Goal: Complete application form

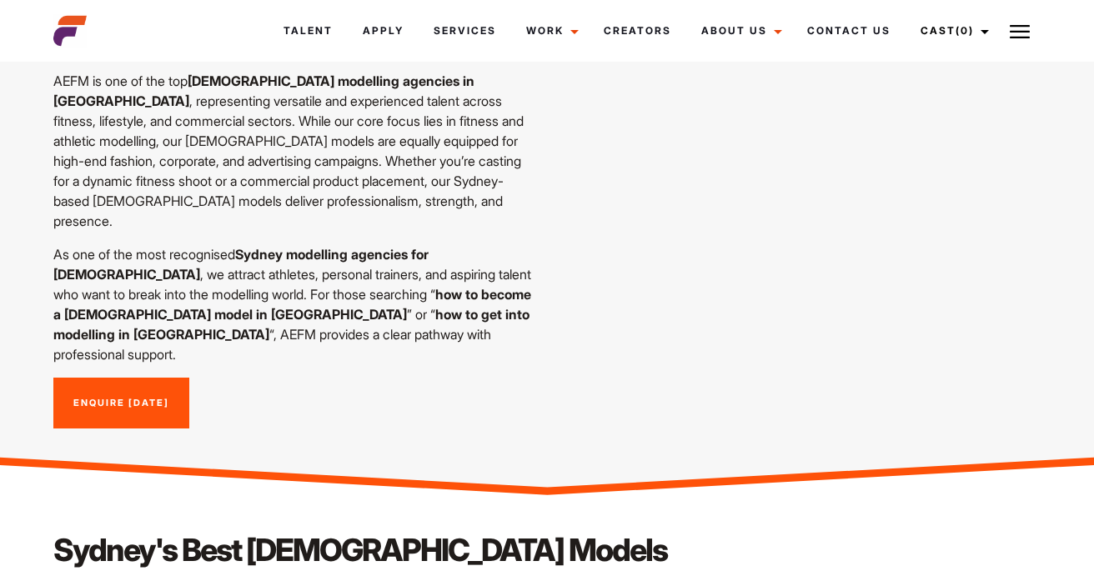
click at [119, 378] on link "Enquire Today" at bounding box center [121, 404] width 136 height 52
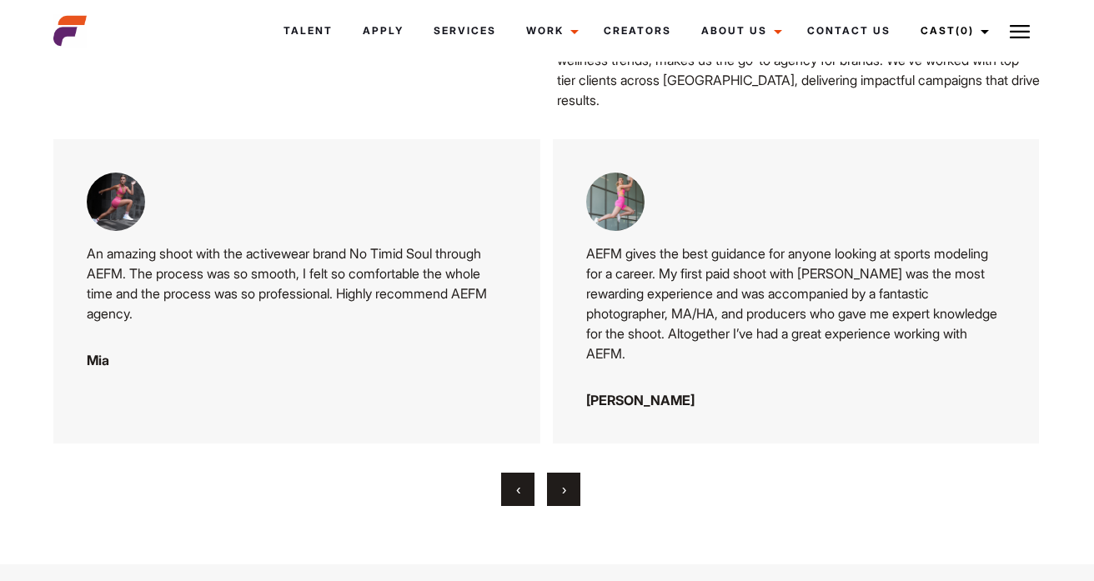
scroll to position [4013, 0]
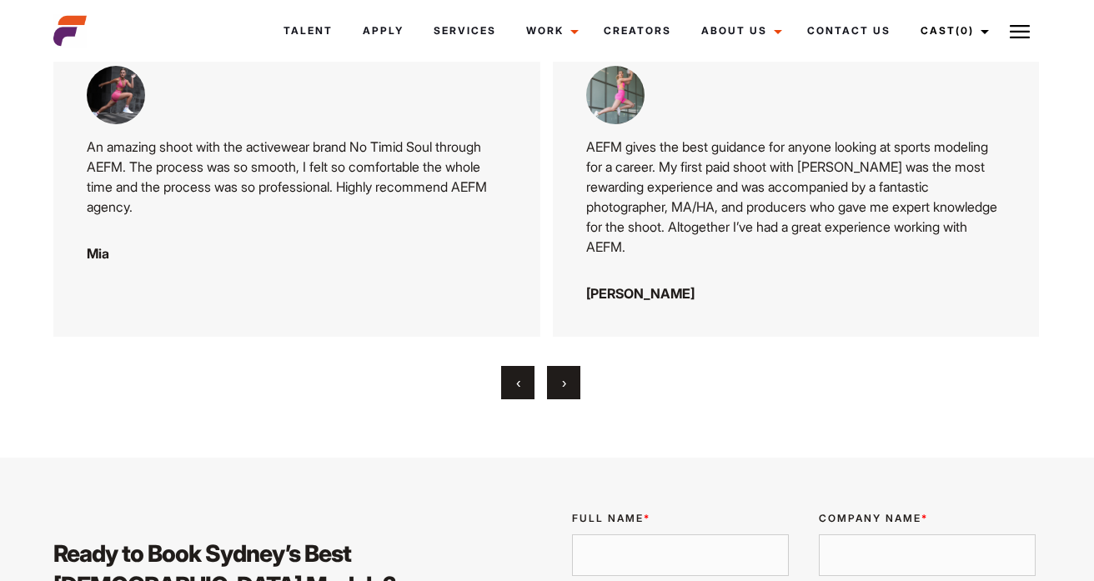
click at [663, 534] on input "Full Name *" at bounding box center [680, 555] width 217 height 42
type input "Benali"
type input "S"
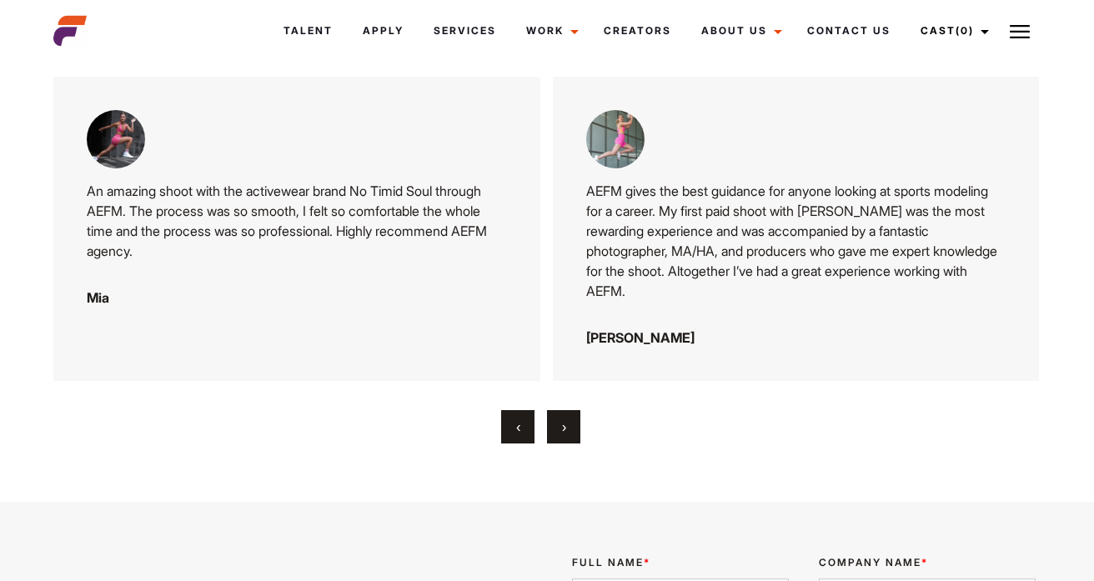
scroll to position [3768, 0]
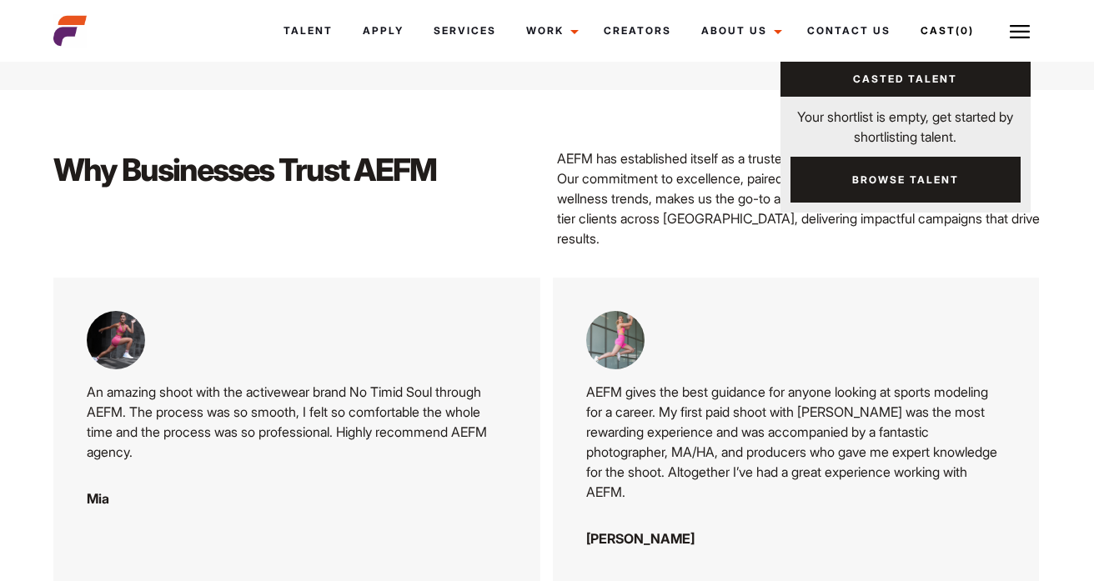
click at [934, 83] on link "Casted Talent" at bounding box center [905, 79] width 250 height 35
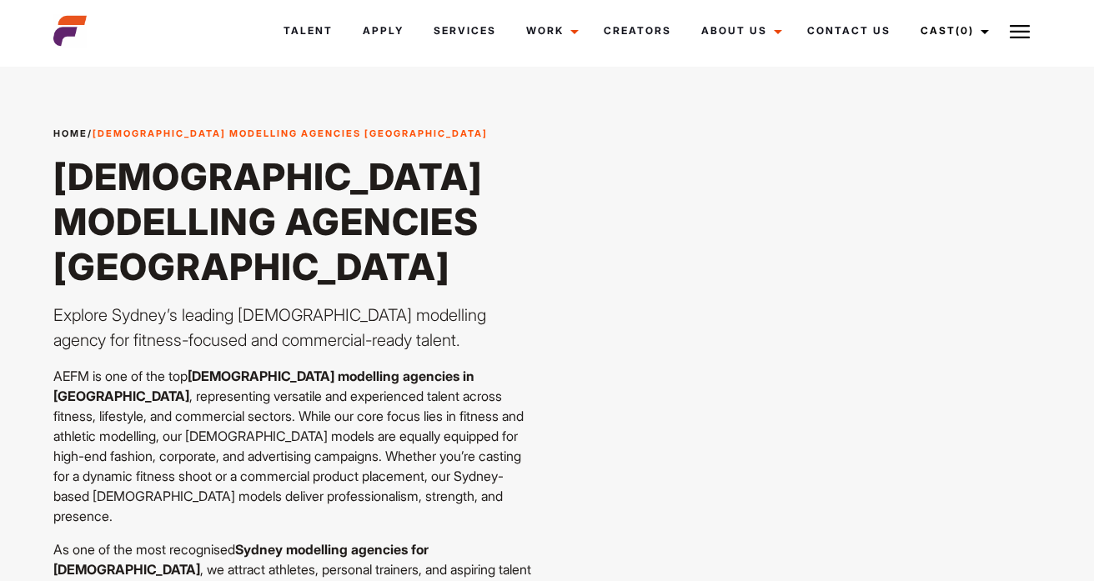
scroll to position [21, 0]
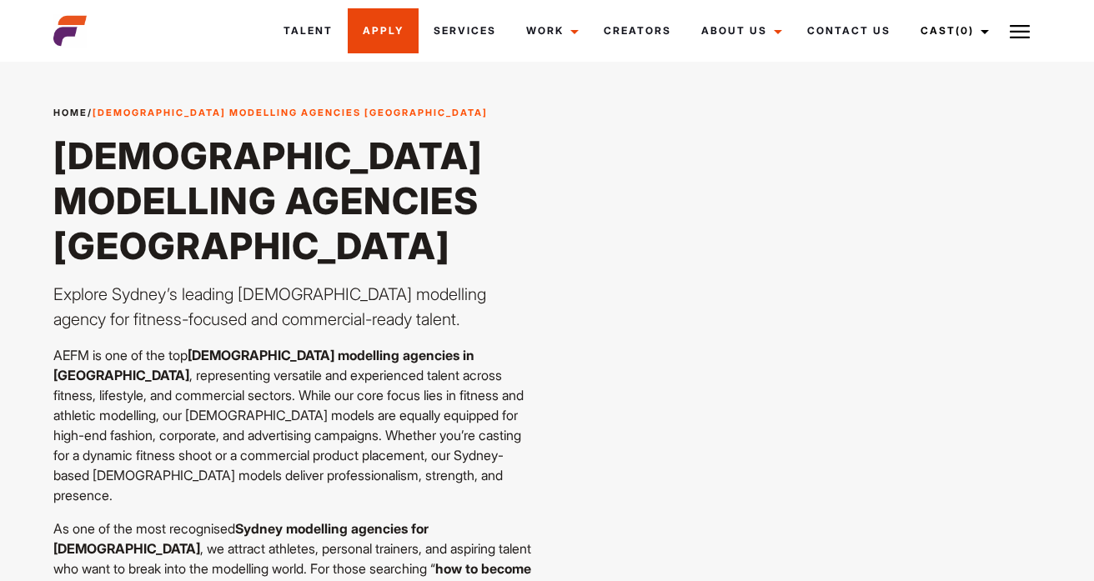
click at [363, 48] on link "Apply" at bounding box center [383, 30] width 71 height 45
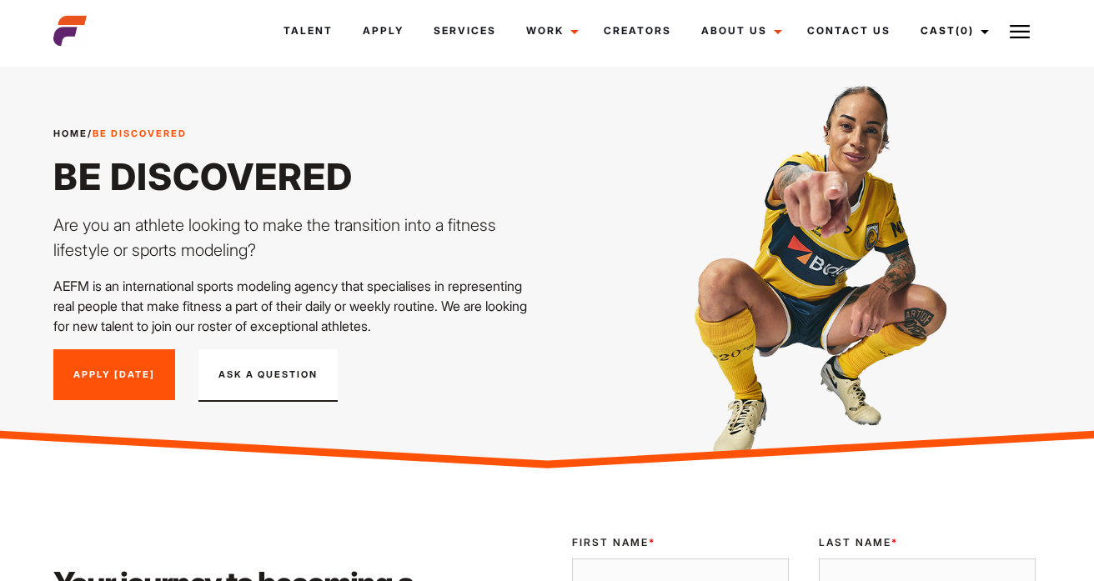
click at [142, 370] on link "Apply [DATE]" at bounding box center [114, 375] width 122 height 52
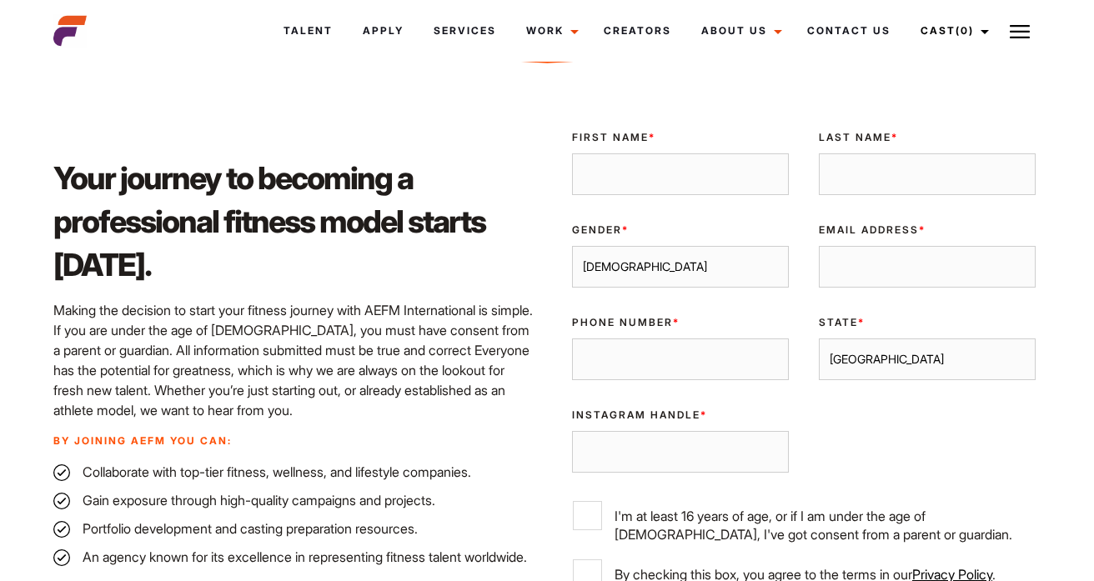
scroll to position [397, 0]
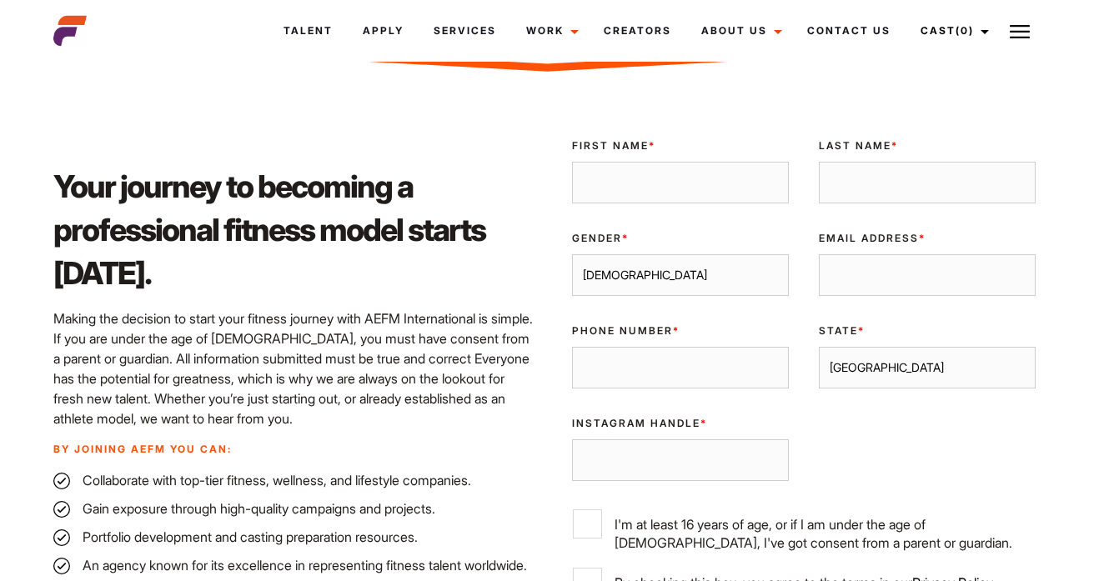
click at [664, 182] on input "First Name *" at bounding box center [680, 183] width 217 height 42
type input "Samy"
type input "b"
type input "Benali"
type input "[EMAIL_ADDRESS][DOMAIN_NAME]"
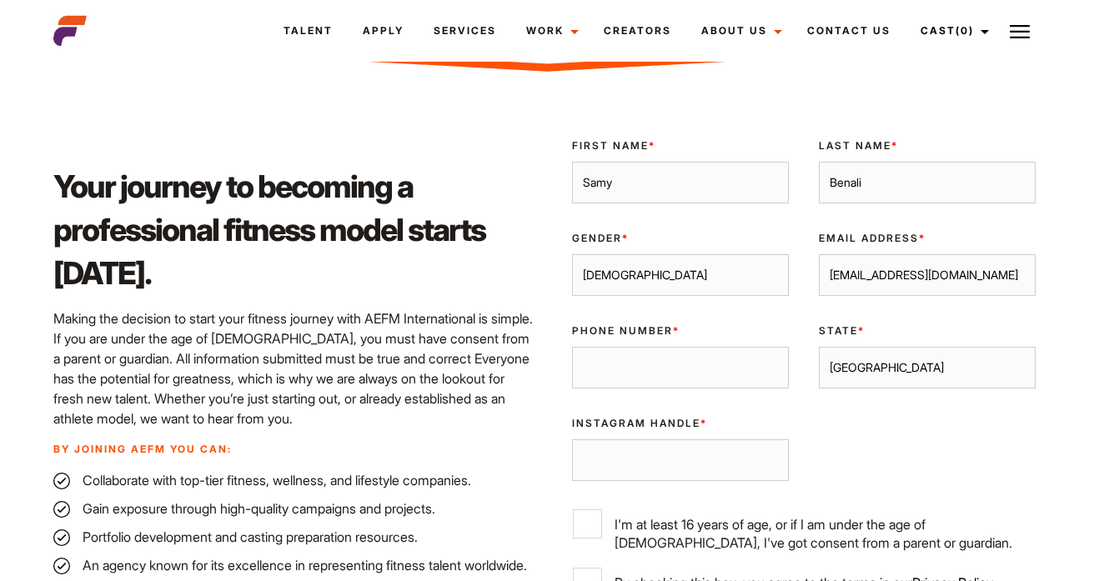
type input "0493197616"
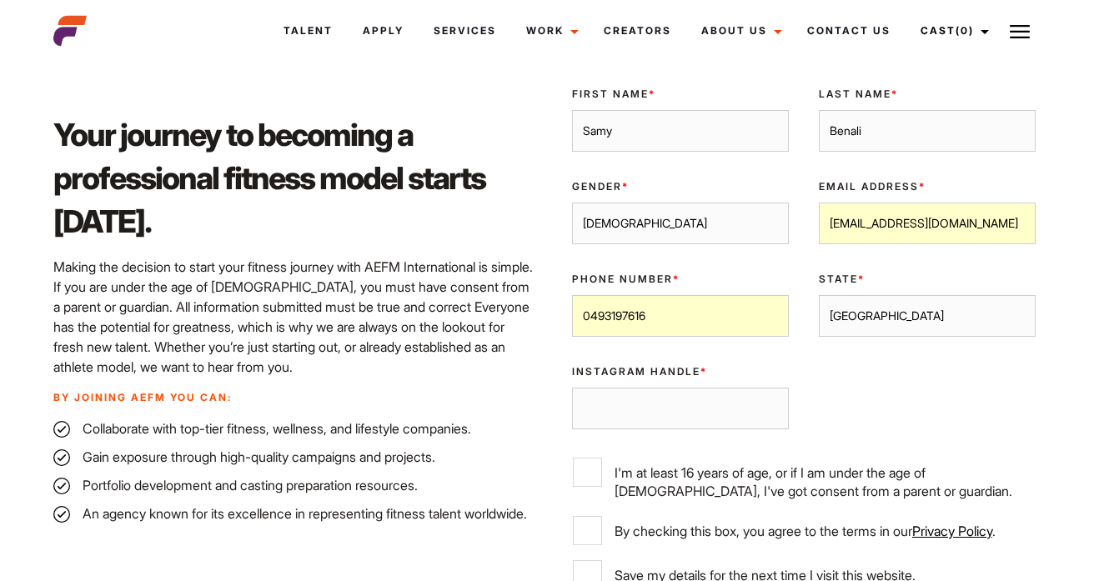
scroll to position [451, 0]
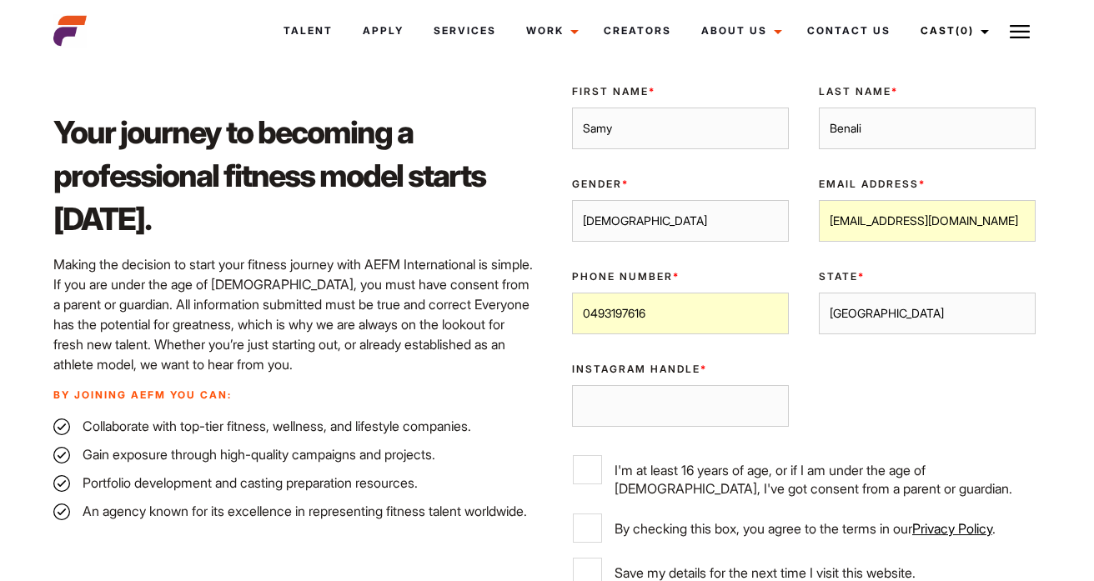
click at [695, 393] on input "Instagram Handle *" at bounding box center [680, 406] width 217 height 42
paste input "samybnl_"
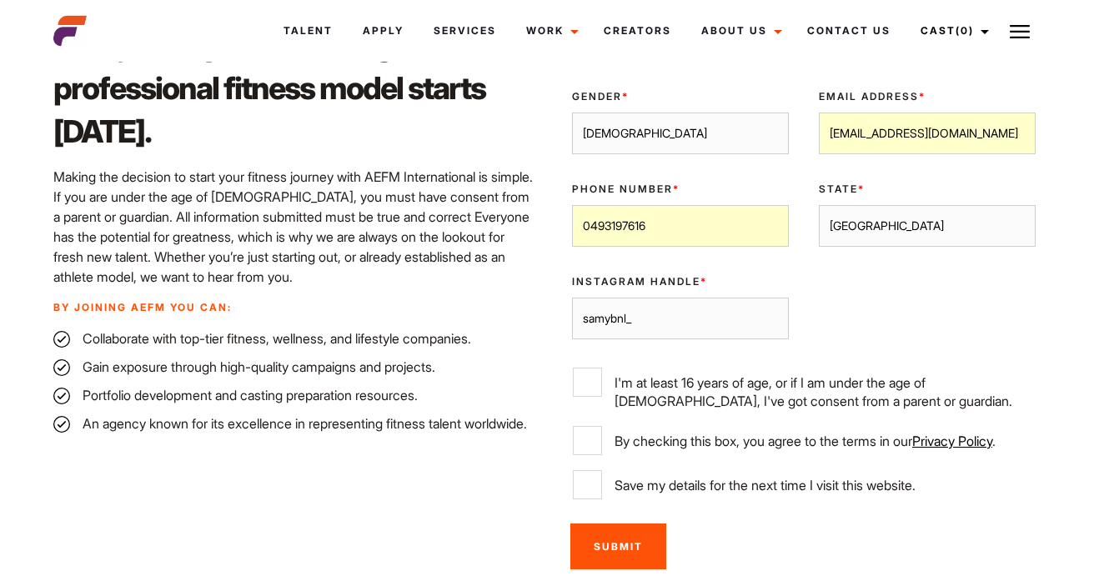
scroll to position [558, 0]
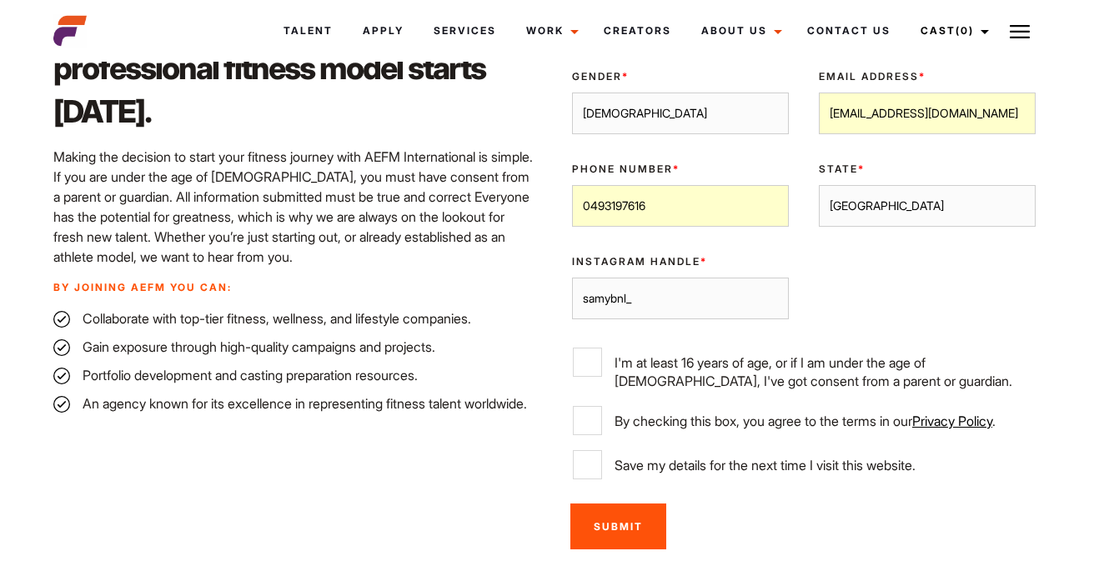
type input "samybnl_"
click at [579, 350] on input "I'm at least 16 years of age, or if I am under the age of [DEMOGRAPHIC_DATA], I…" at bounding box center [587, 362] width 29 height 29
checkbox input "true"
click at [591, 413] on input "By checking this box, you agree to the terms in our Privacy Policy ." at bounding box center [587, 420] width 29 height 29
checkbox input "true"
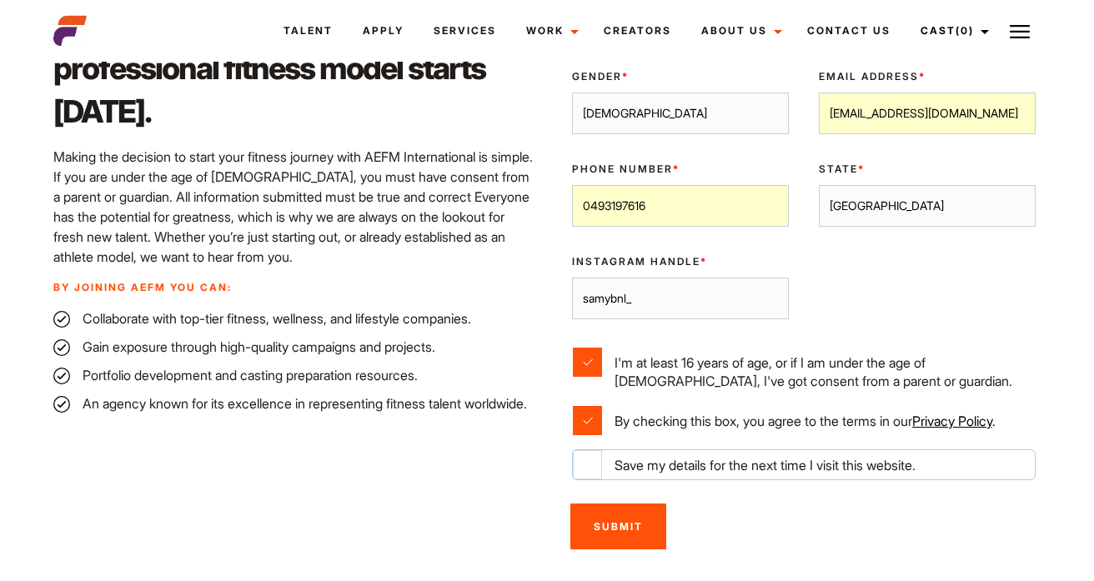
click at [588, 463] on input "Save my details for the next time I visit this website." at bounding box center [587, 464] width 29 height 29
click at [588, 464] on input "Save my details for the next time I visit this website." at bounding box center [587, 464] width 29 height 29
checkbox input "false"
click at [594, 548] on input "Submit" at bounding box center [618, 526] width 96 height 46
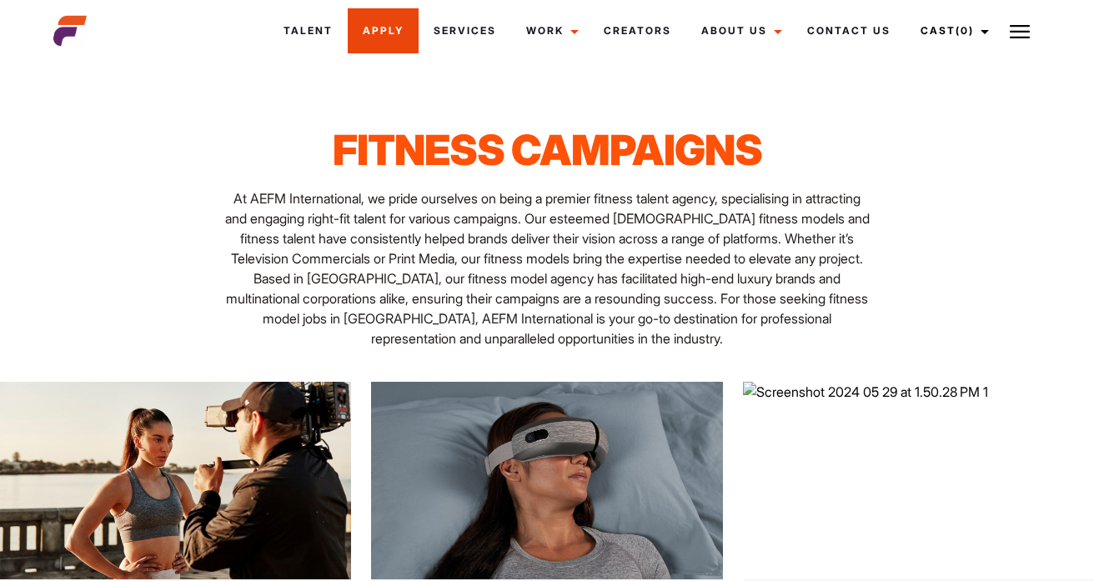
click at [378, 28] on link "Apply" at bounding box center [383, 30] width 71 height 45
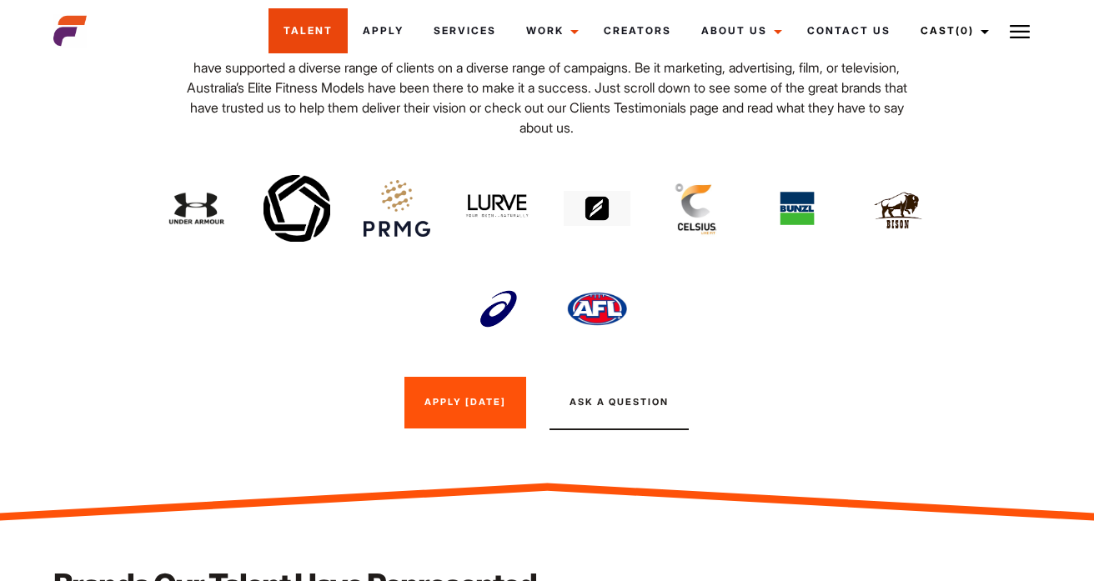
scroll to position [1289, 0]
